Goal: Information Seeking & Learning: Find contact information

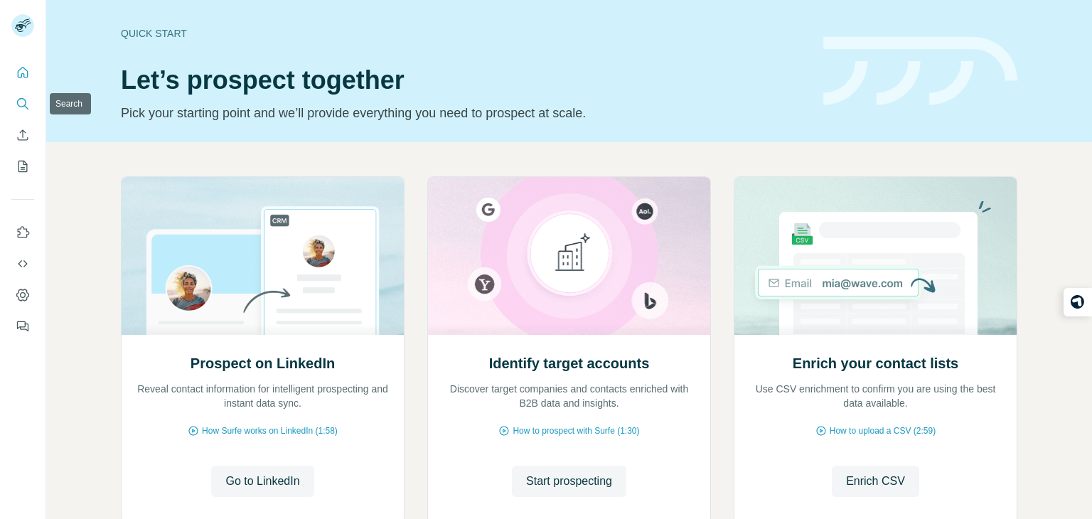
click at [16, 102] on icon "Search" at bounding box center [23, 104] width 14 height 14
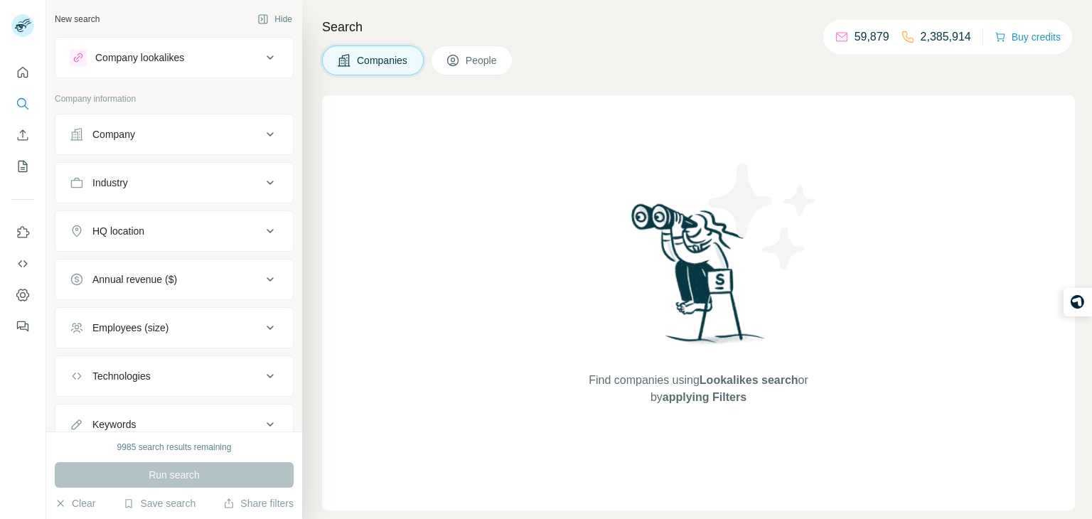
click at [92, 125] on button "Company" at bounding box center [174, 134] width 238 height 34
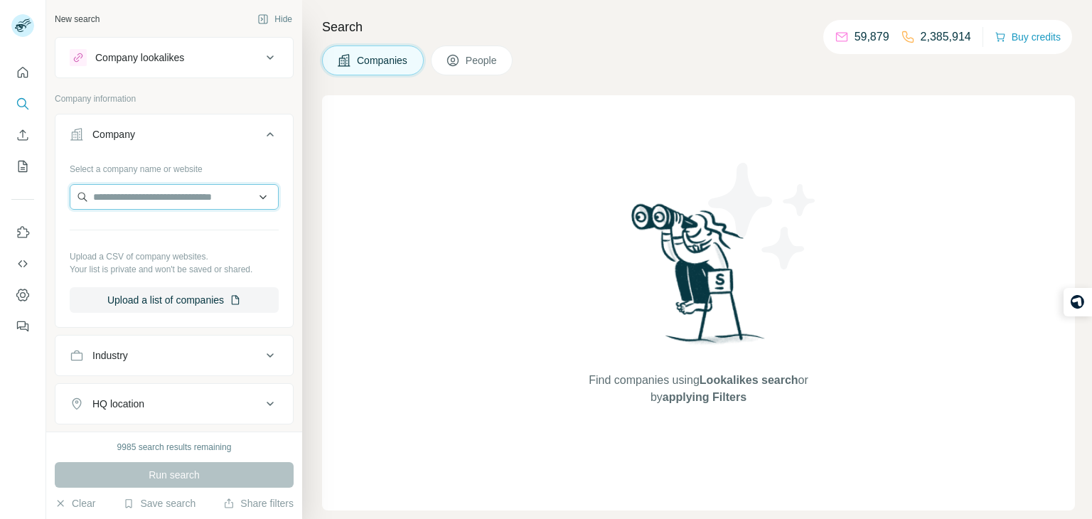
click at [124, 208] on input "text" at bounding box center [174, 197] width 209 height 26
type input "********"
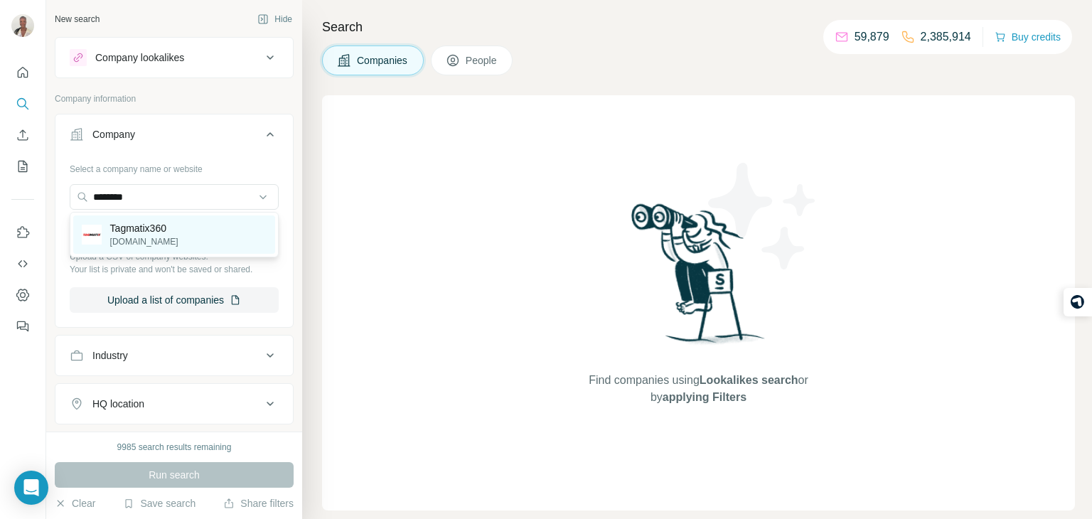
click at [183, 236] on div "Tagmatix360 [DOMAIN_NAME]" at bounding box center [174, 234] width 202 height 38
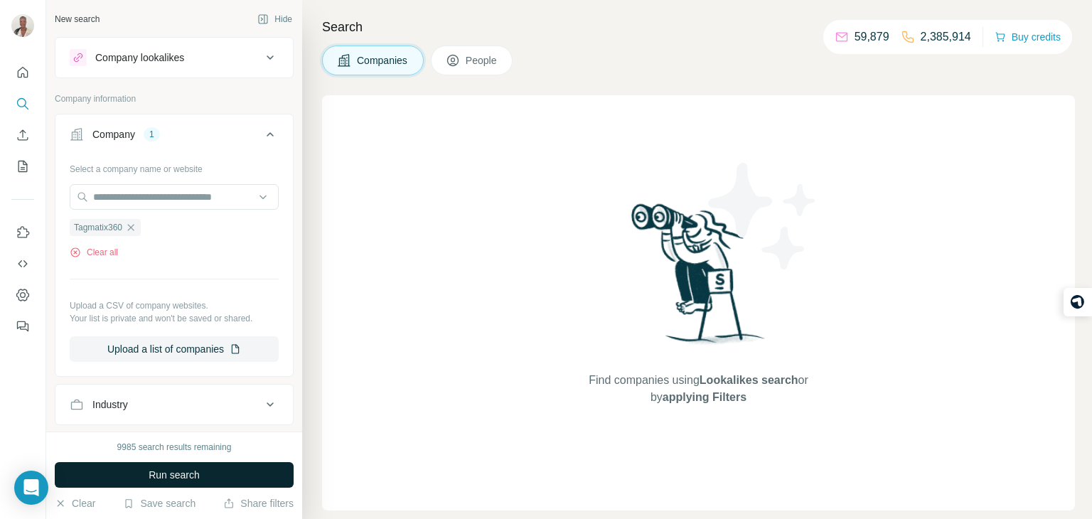
click at [135, 475] on button "Run search" at bounding box center [174, 475] width 239 height 26
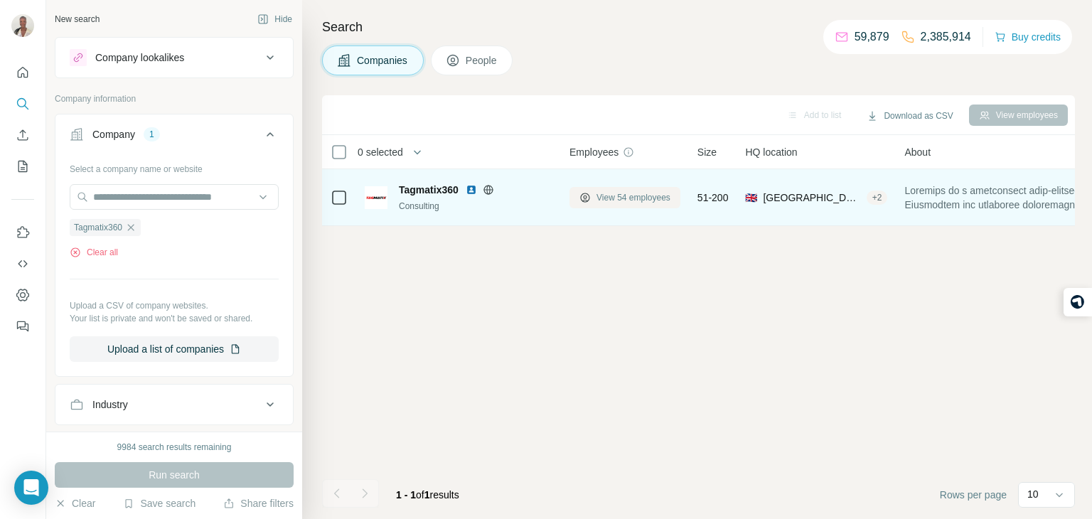
click at [656, 188] on button "View 54 employees" at bounding box center [625, 197] width 111 height 21
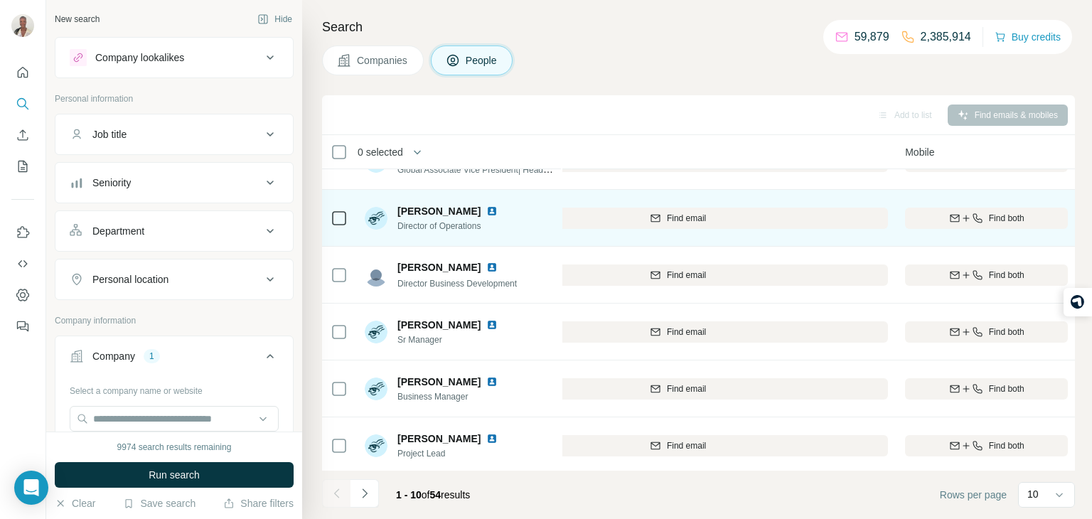
scroll to position [91, 264]
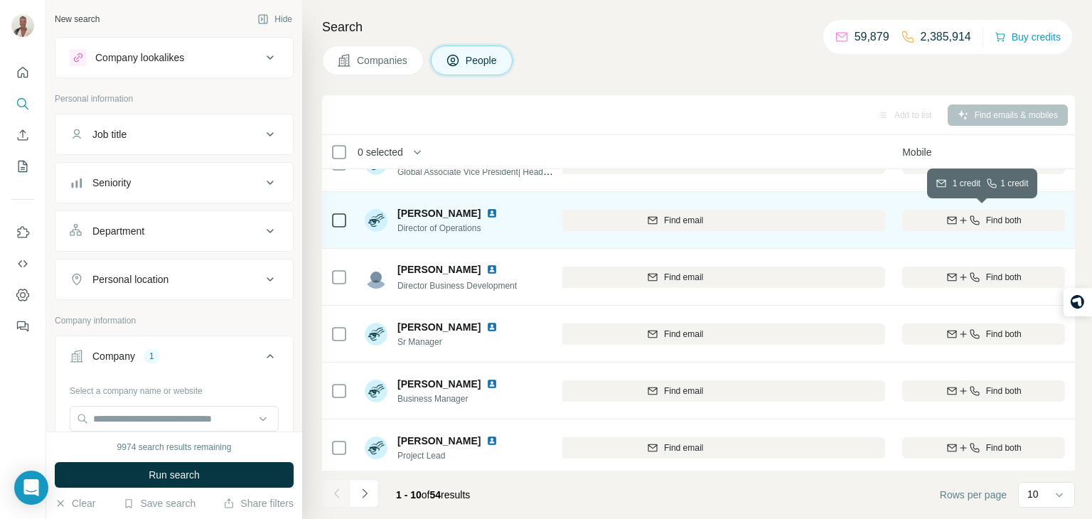
click at [941, 227] on button "Find both" at bounding box center [984, 220] width 163 height 21
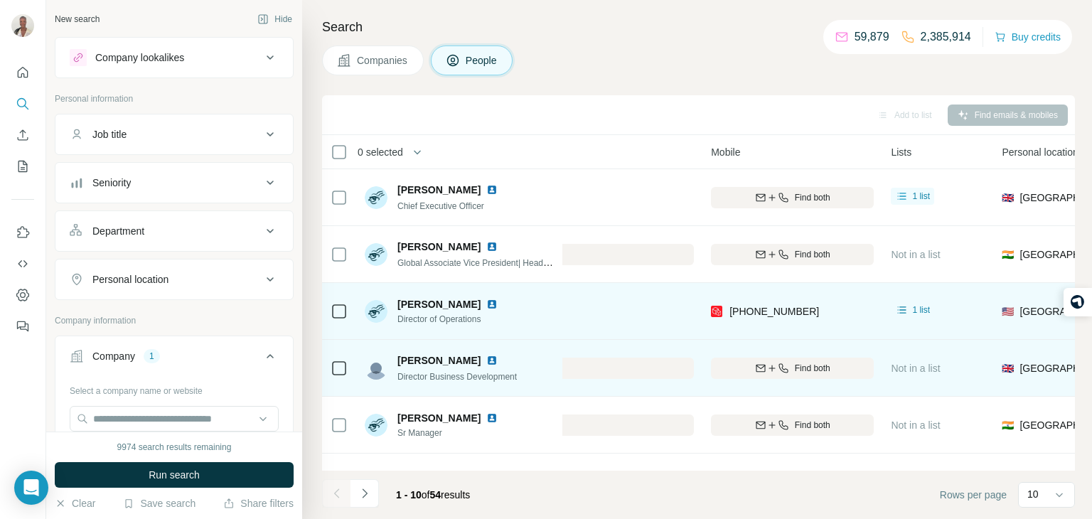
scroll to position [0, 470]
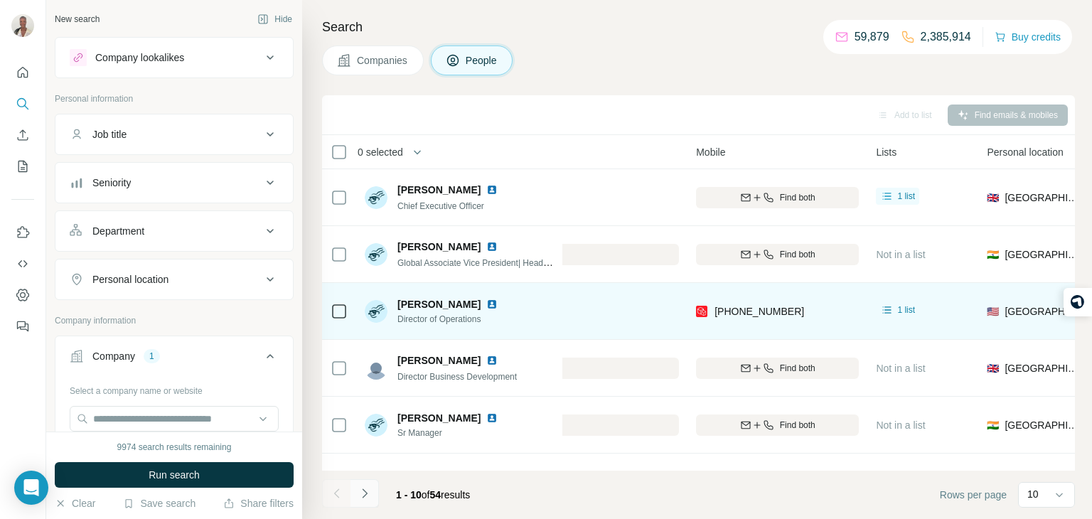
click at [370, 492] on icon "Navigate to next page" at bounding box center [365, 493] width 14 height 14
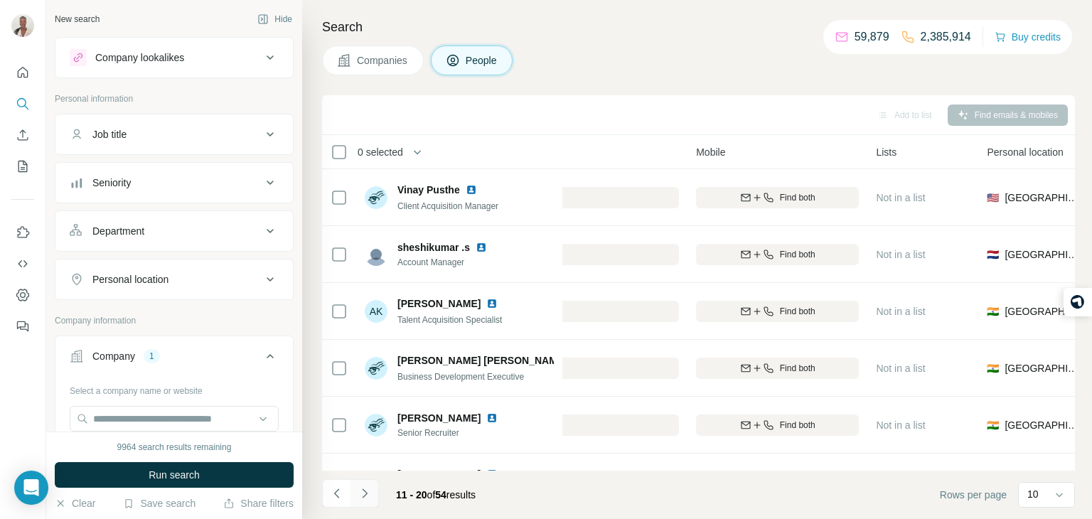
click at [363, 501] on button "Navigate to next page" at bounding box center [365, 493] width 28 height 28
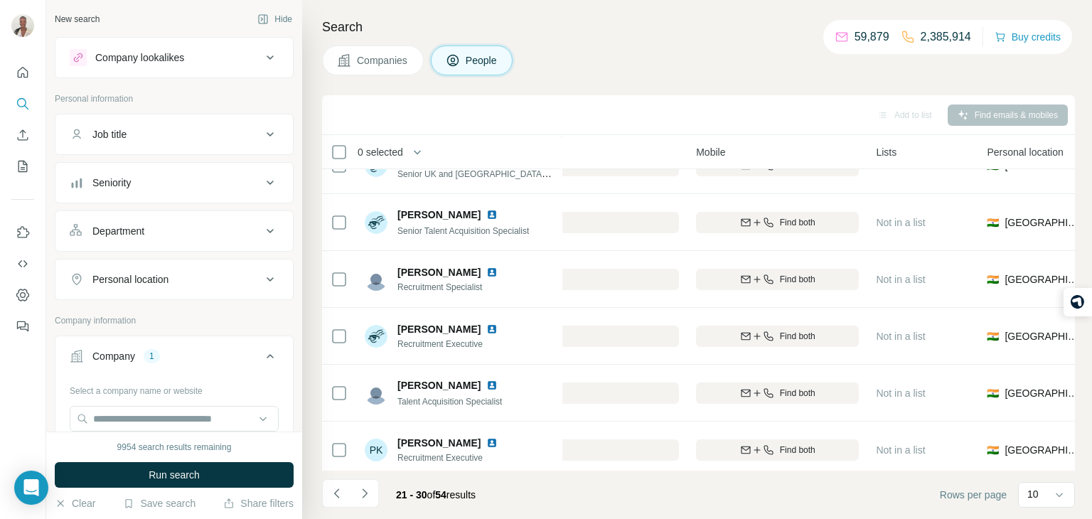
scroll to position [267, 470]
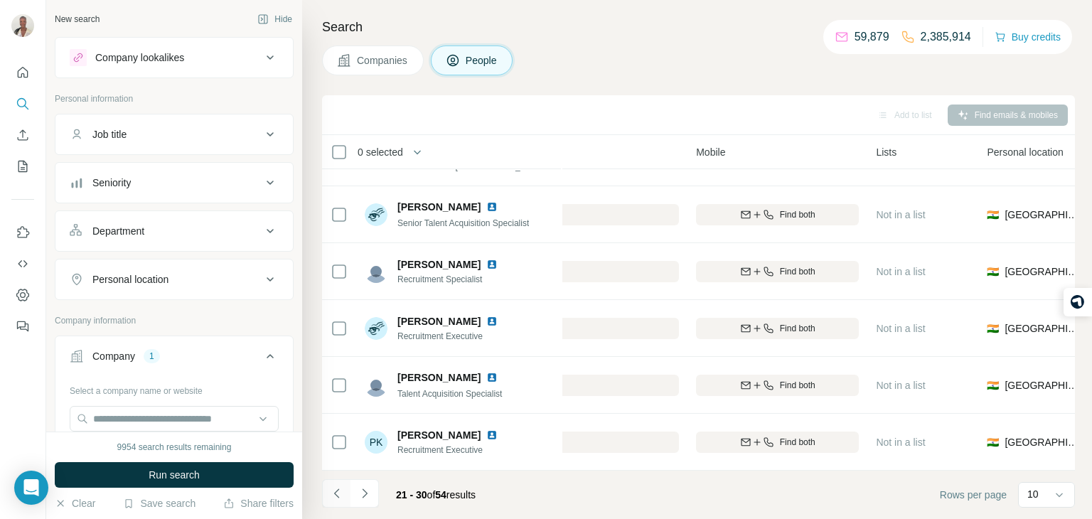
click at [337, 482] on button "Navigate to previous page" at bounding box center [336, 493] width 28 height 28
click at [356, 491] on button "Navigate to next page" at bounding box center [365, 493] width 28 height 28
click at [331, 503] on button "Navigate to previous page" at bounding box center [336, 493] width 28 height 28
click at [331, 503] on div at bounding box center [336, 493] width 28 height 28
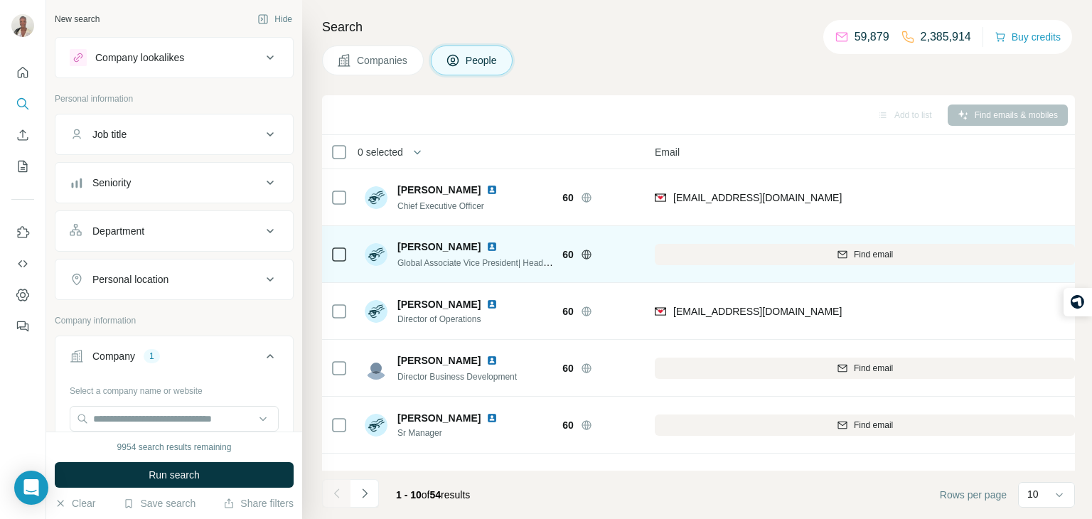
scroll to position [0, 73]
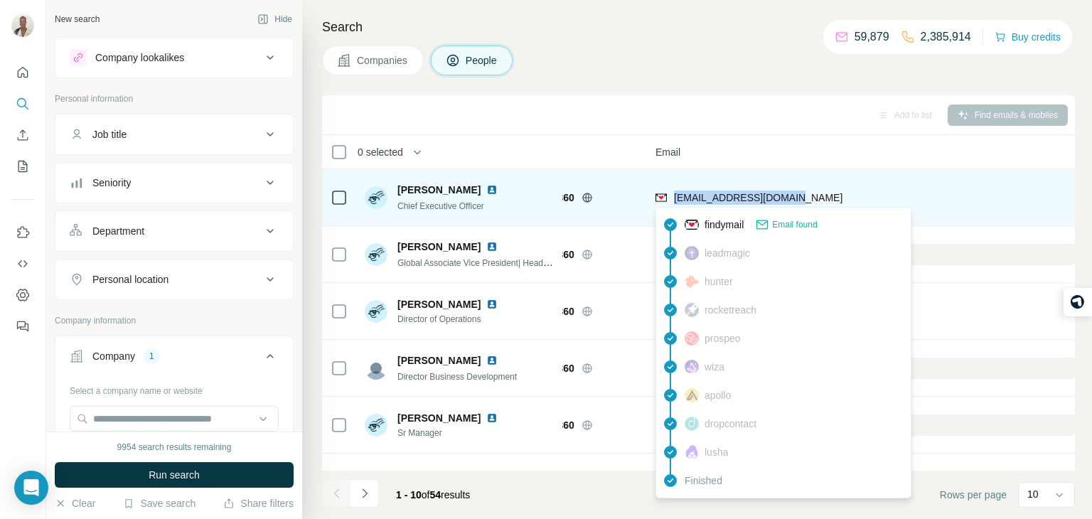
drag, startPoint x: 801, startPoint y: 198, endPoint x: 673, endPoint y: 188, distance: 128.4
click at [673, 188] on div "[EMAIL_ADDRESS][DOMAIN_NAME]" at bounding box center [866, 197] width 420 height 39
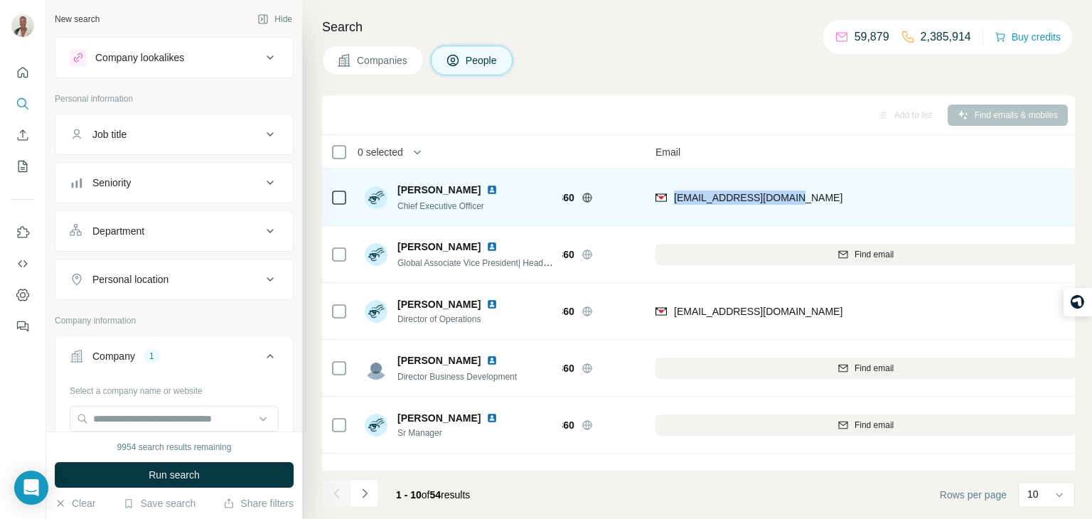
copy span "[EMAIL_ADDRESS][DOMAIN_NAME]"
